Goal: Find specific page/section: Find specific page/section

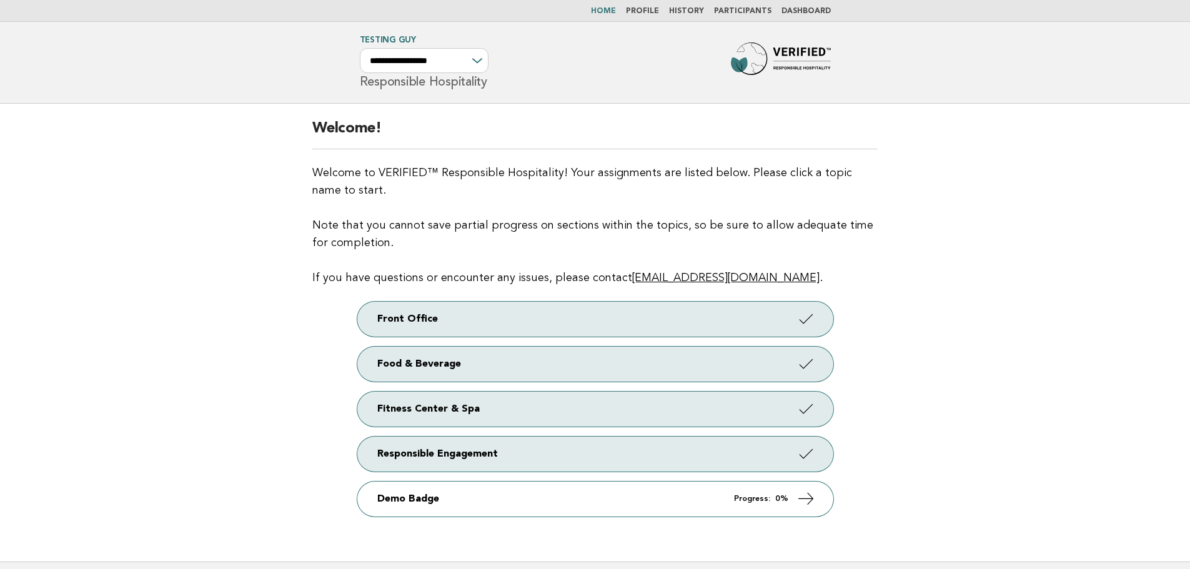
click at [749, 9] on link "Participants" at bounding box center [742, 10] width 57 height 7
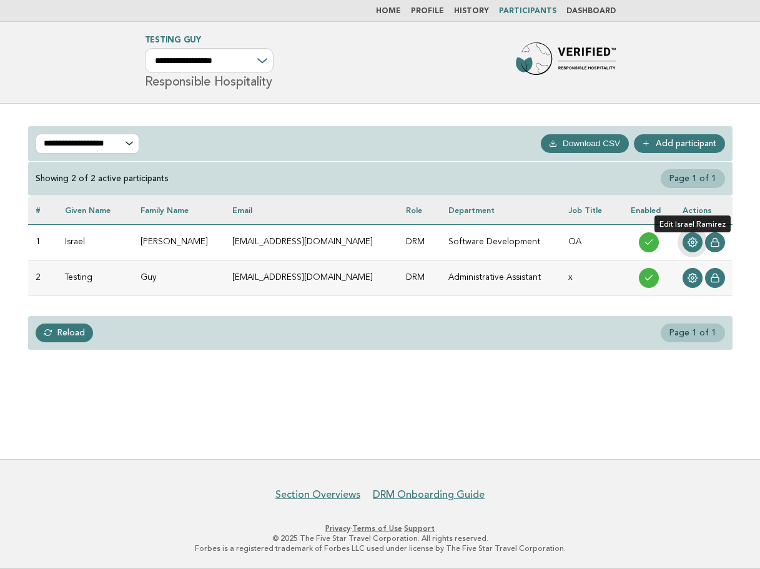
click at [686, 239] on link at bounding box center [692, 242] width 20 height 20
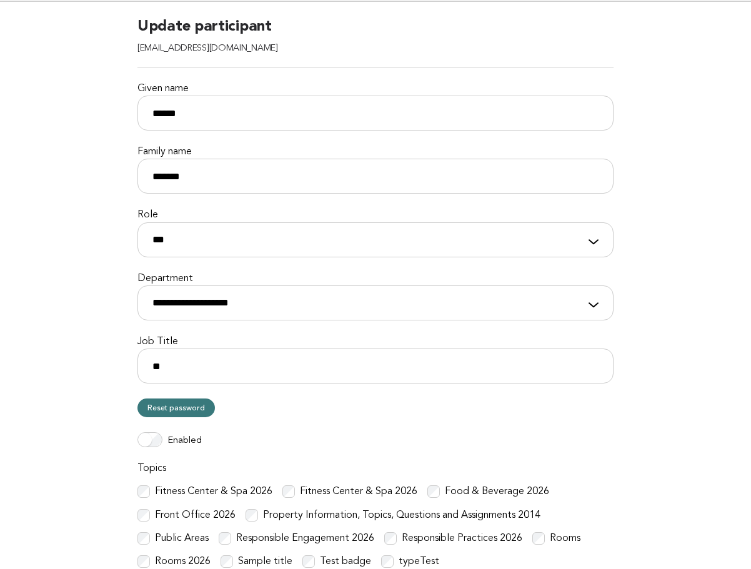
scroll to position [125, 0]
